Goal: Task Accomplishment & Management: Manage account settings

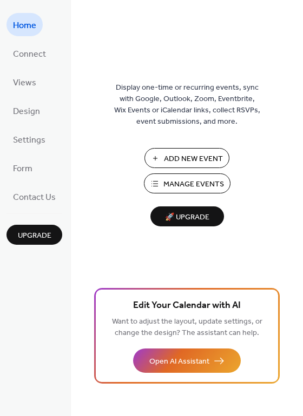
click at [187, 189] on span "Manage Events" at bounding box center [193, 184] width 61 height 11
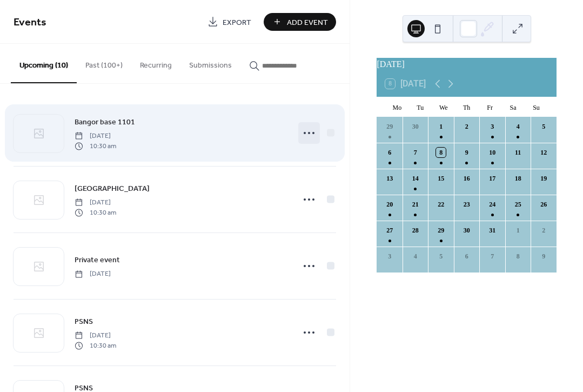
click at [312, 132] on icon at bounding box center [308, 132] width 17 height 17
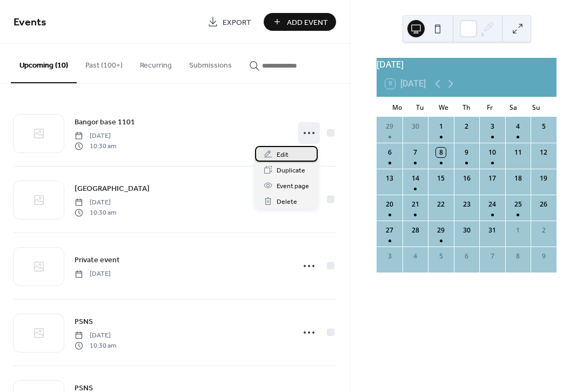
click at [287, 152] on span "Edit" at bounding box center [283, 154] width 12 height 11
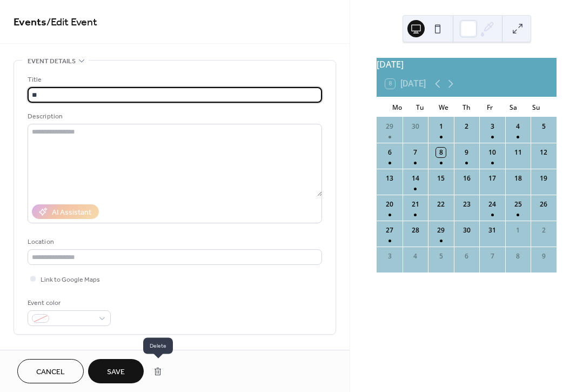
type input "**"
click at [158, 373] on button "button" at bounding box center [157, 371] width 19 height 22
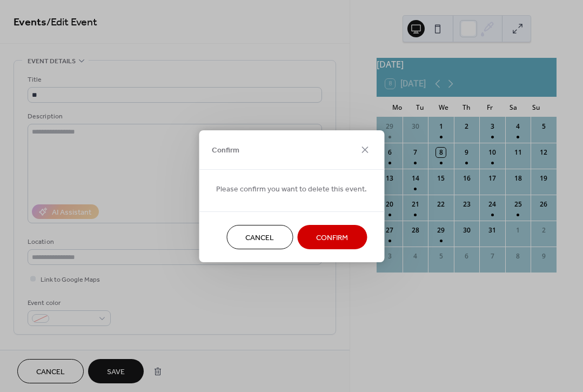
click at [327, 240] on span "Confirm" at bounding box center [332, 237] width 32 height 11
